Goal: Transaction & Acquisition: Purchase product/service

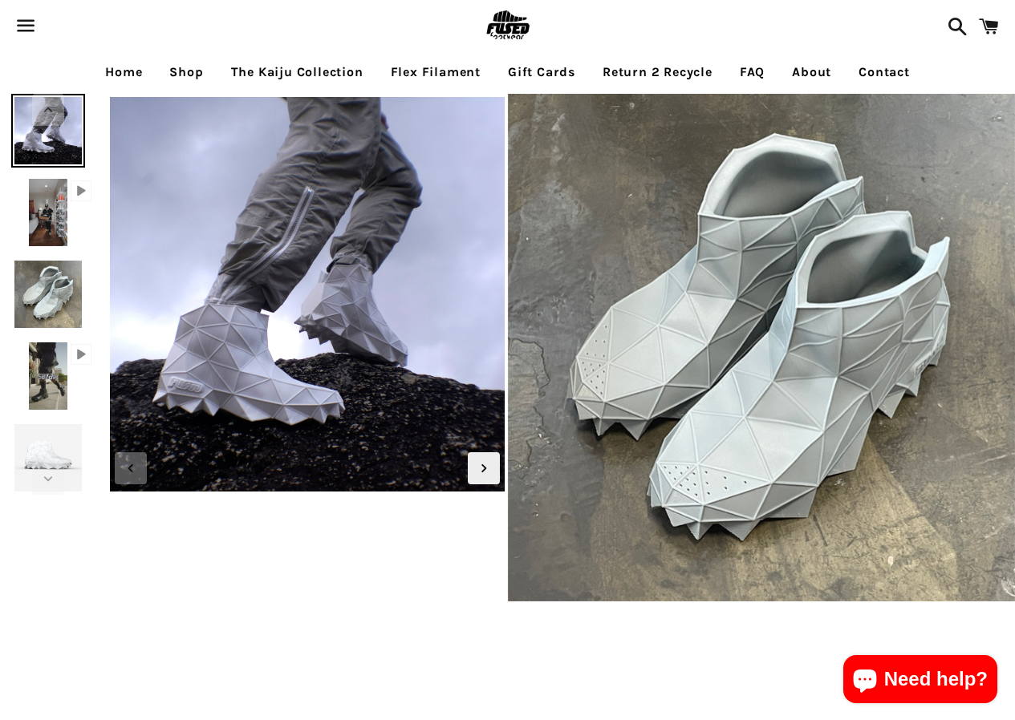
select select "**********"
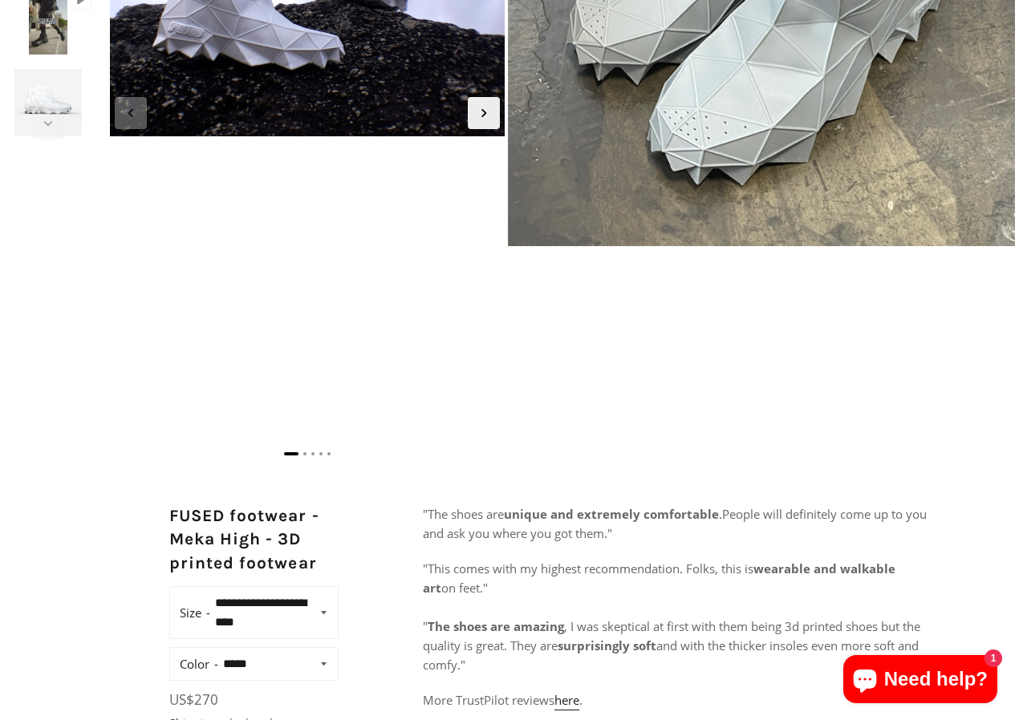
scroll to position [401, 0]
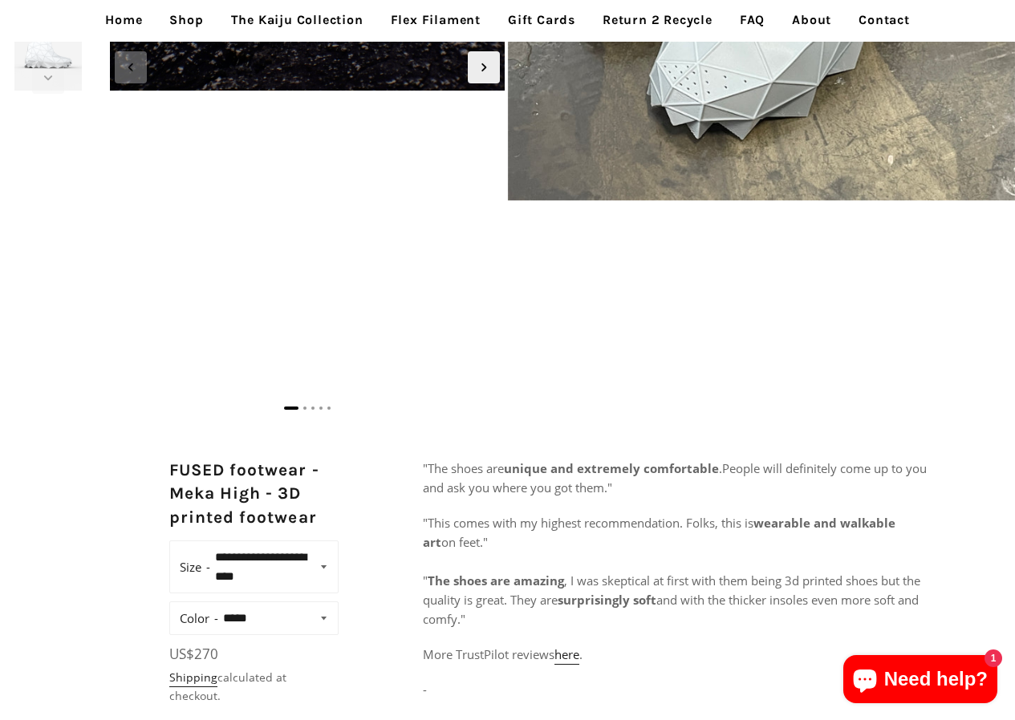
click at [598, 17] on link "Return 2 Recycle" at bounding box center [657, 20] width 134 height 40
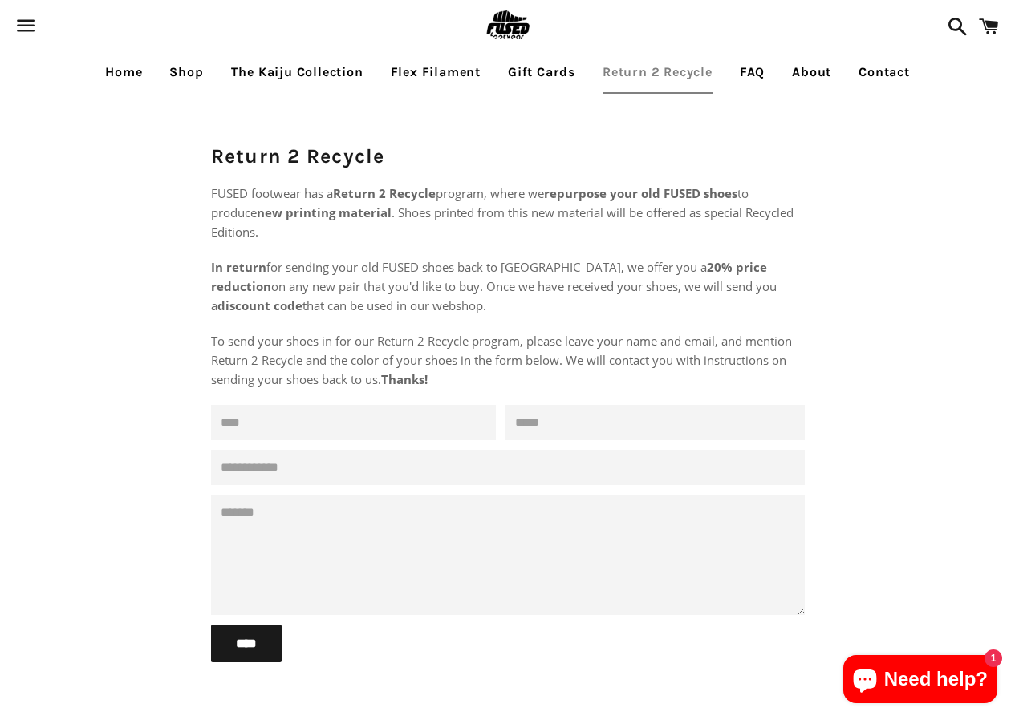
click at [537, 59] on link "Gift Cards" at bounding box center [541, 72] width 91 height 40
